Goal: Transaction & Acquisition: Purchase product/service

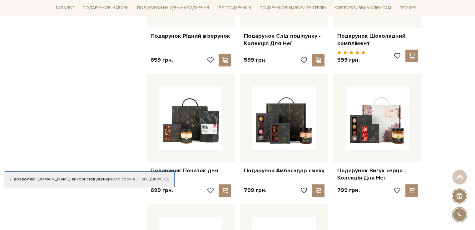
scroll to position [593, 0]
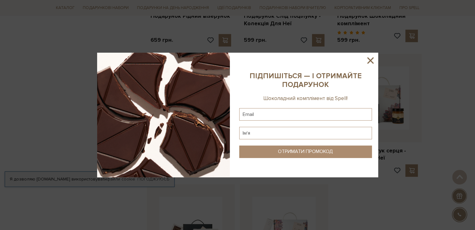
click at [373, 59] on icon at bounding box center [370, 60] width 11 height 11
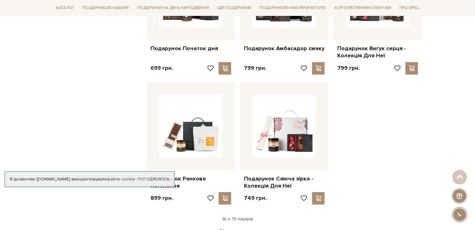
scroll to position [718, 0]
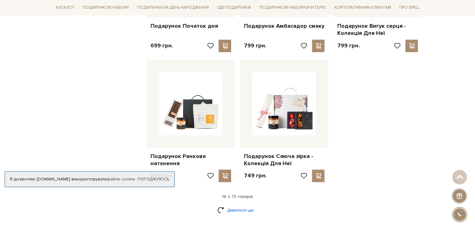
click at [238, 205] on link "Дивитися ще" at bounding box center [237, 210] width 41 height 11
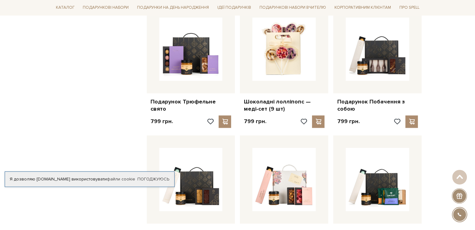
scroll to position [1030, 0]
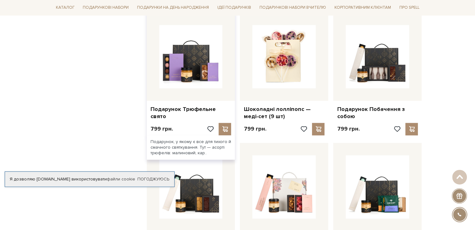
click at [186, 91] on div at bounding box center [191, 56] width 88 height 88
click at [188, 106] on link "Подарунок Трюфельне свято" at bounding box center [190, 113] width 81 height 15
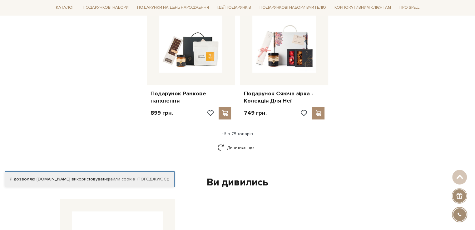
scroll to position [780, 0]
click at [241, 143] on link "Дивитися ще" at bounding box center [237, 148] width 41 height 11
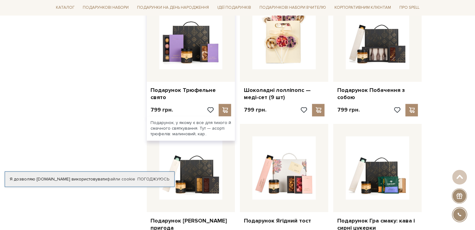
scroll to position [999, 0]
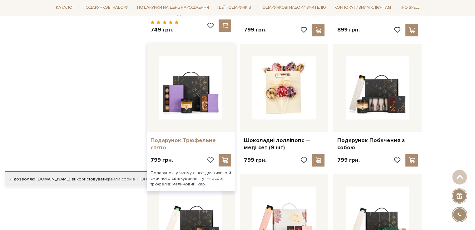
click at [180, 137] on link "Подарунок Трюфельне свято" at bounding box center [190, 144] width 81 height 15
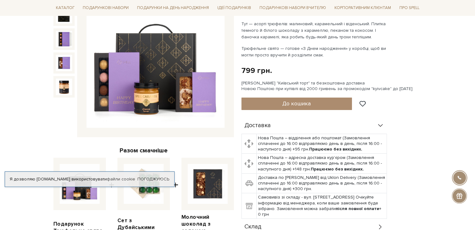
scroll to position [94, 0]
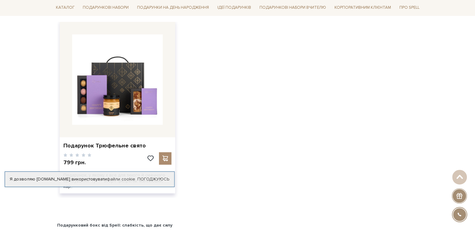
scroll to position [843, 0]
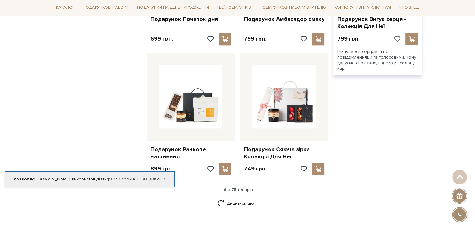
scroll to position [780, 0]
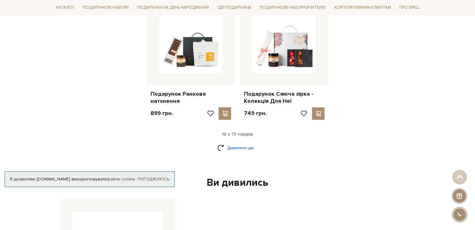
click at [235, 143] on link "Дивитися ще" at bounding box center [237, 148] width 41 height 11
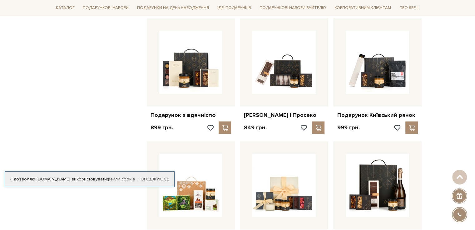
scroll to position [1280, 0]
